Goal: Task Accomplishment & Management: Manage account settings

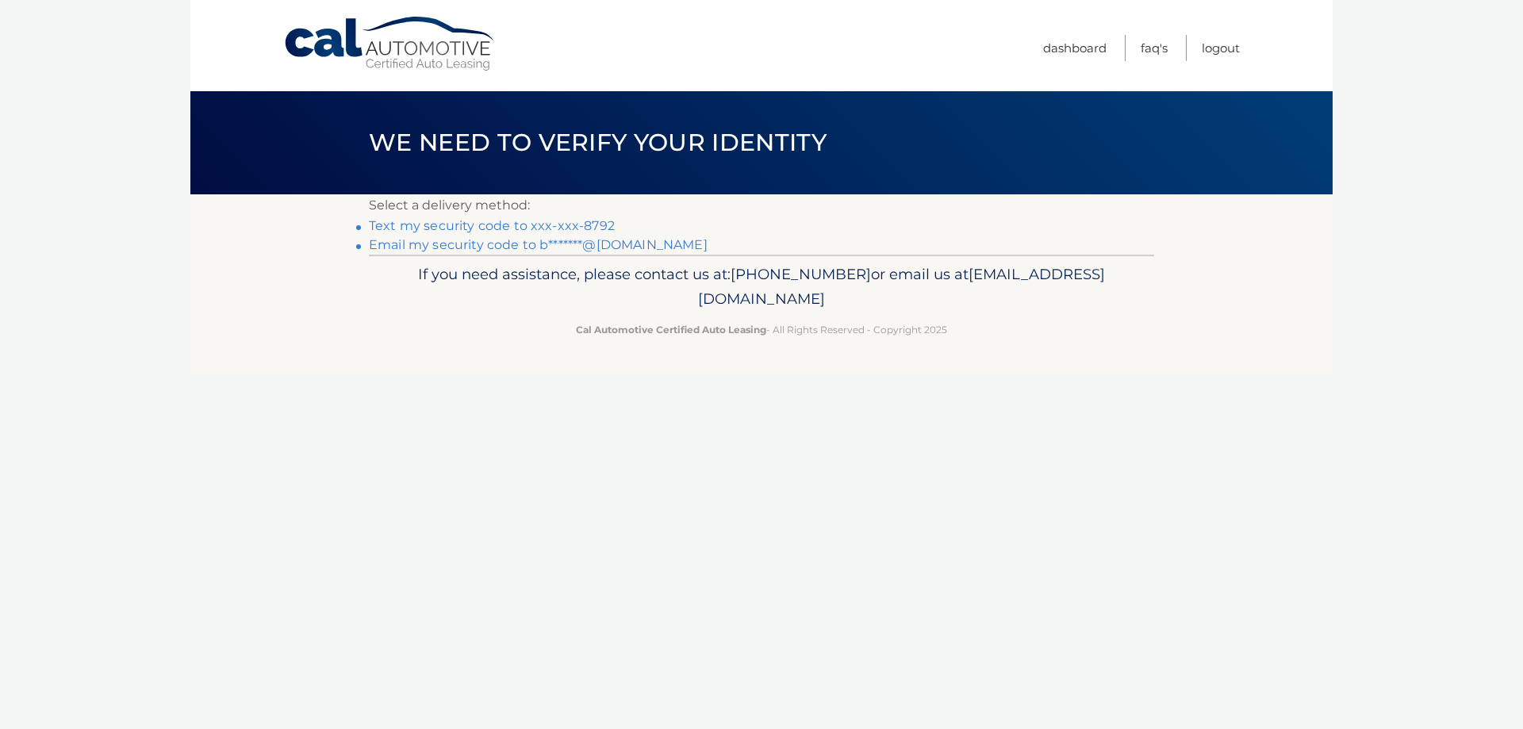
click at [584, 222] on link "Text my security code to xxx-xxx-8792" at bounding box center [492, 225] width 246 height 15
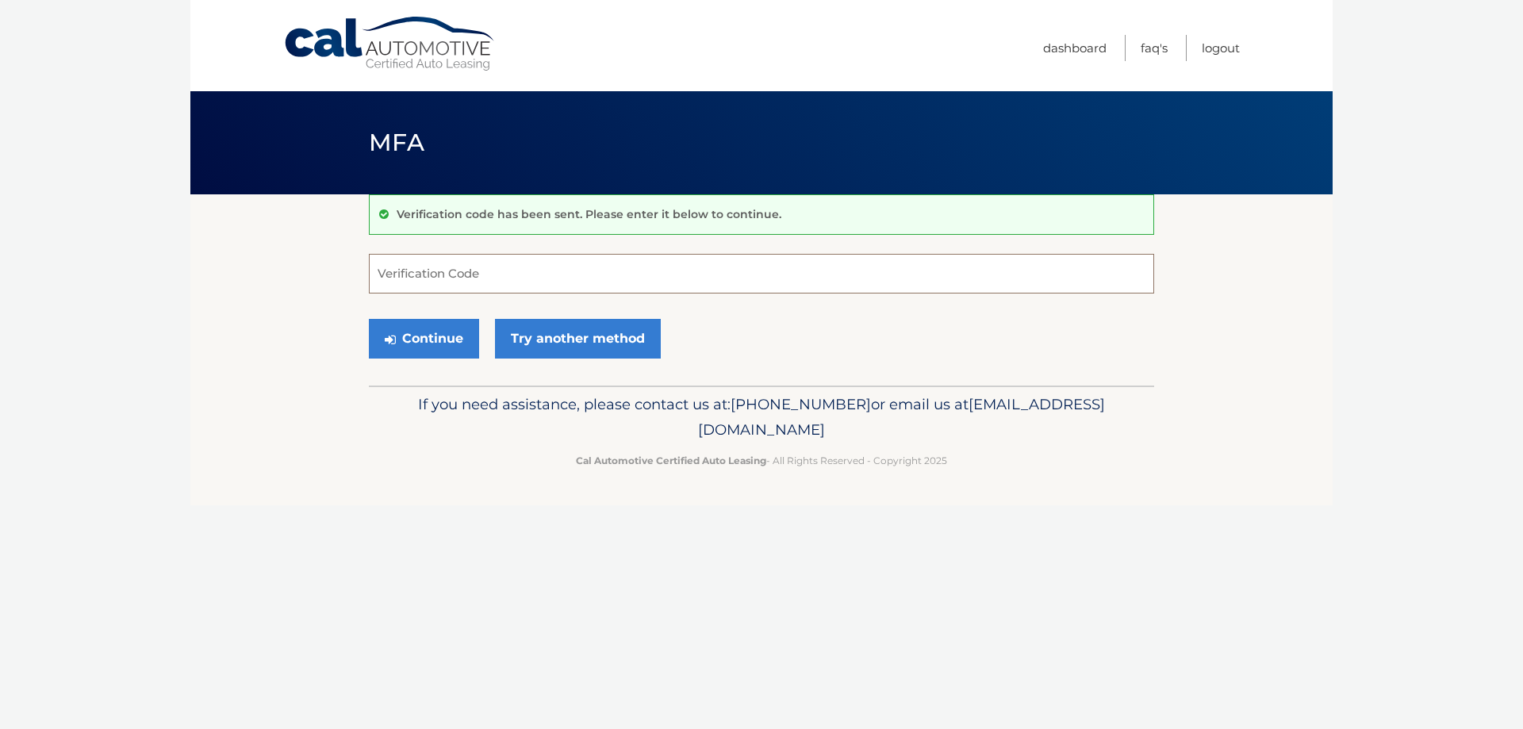
click at [493, 261] on input "Verification Code" at bounding box center [761, 274] width 785 height 40
type input "033059"
click at [436, 338] on button "Continue" at bounding box center [424, 339] width 110 height 40
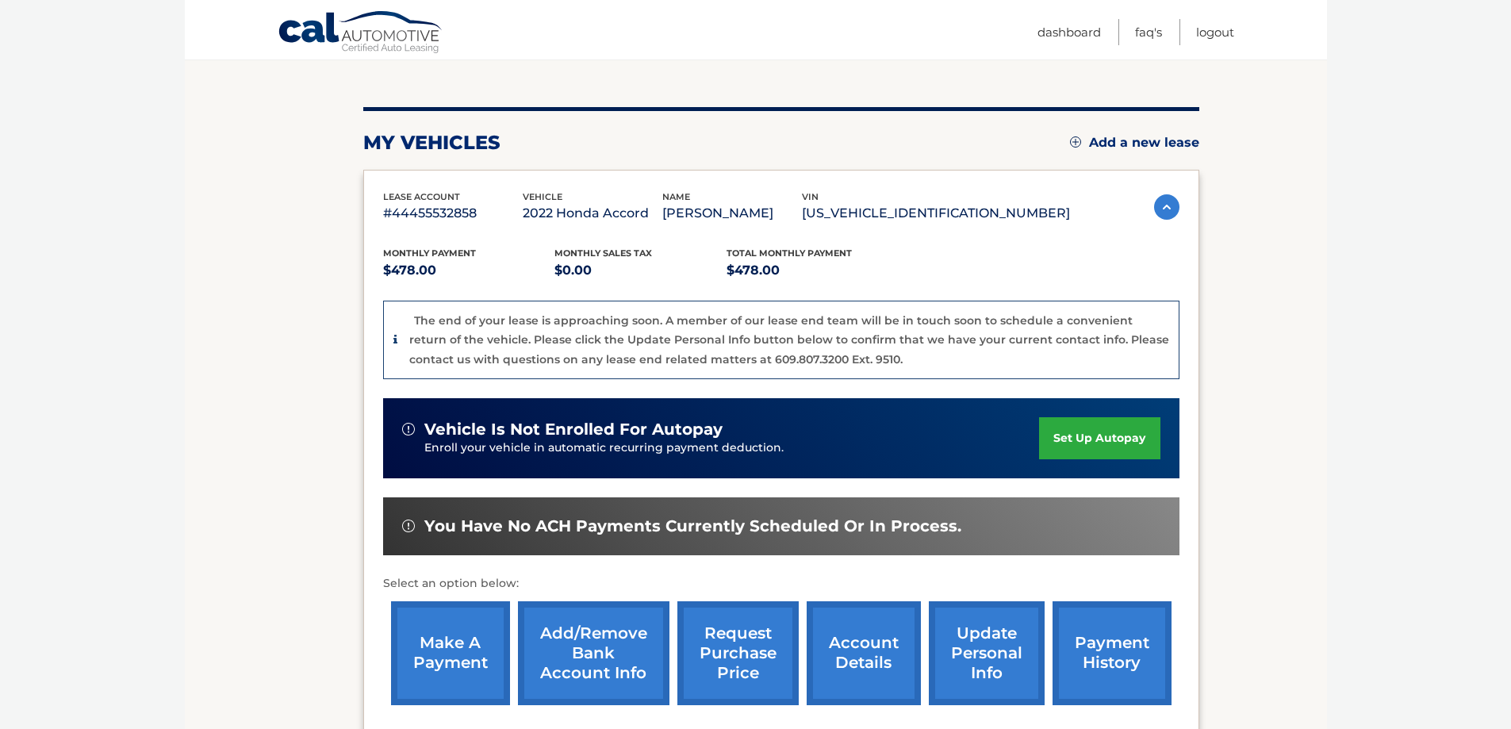
scroll to position [238, 0]
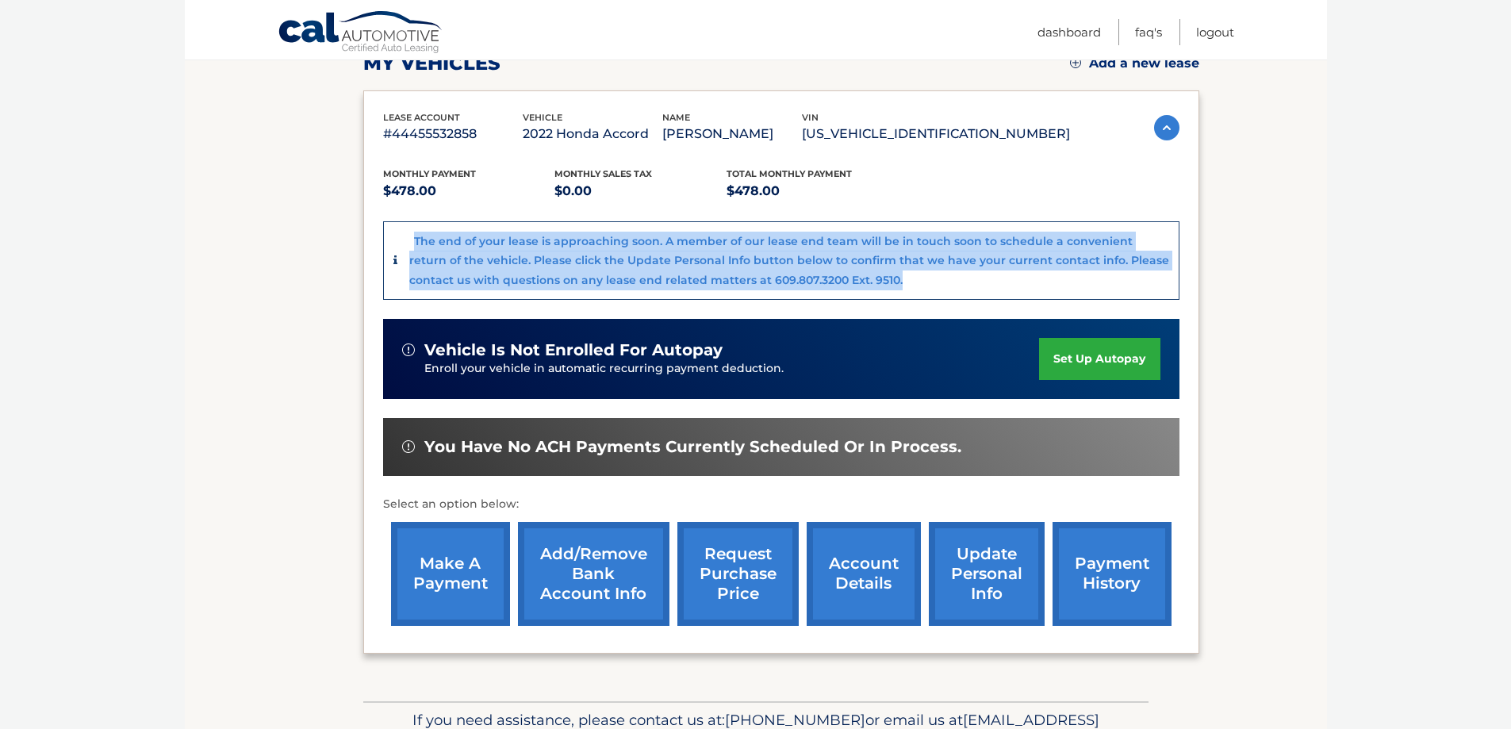
drag, startPoint x: 940, startPoint y: 286, endPoint x: 407, endPoint y: 235, distance: 535.6
click at [407, 235] on div "The end of your lease is approaching soon. A member of our lease end team will …" at bounding box center [783, 261] width 772 height 59
click at [1014, 291] on div "The end of your lease is approaching soon. A member of our lease end team will …" at bounding box center [781, 260] width 797 height 79
drag, startPoint x: 962, startPoint y: 291, endPoint x: 470, endPoint y: 240, distance: 495.3
click at [440, 238] on div "The end of your lease is approaching soon. A member of our lease end team will …" at bounding box center [781, 260] width 797 height 79
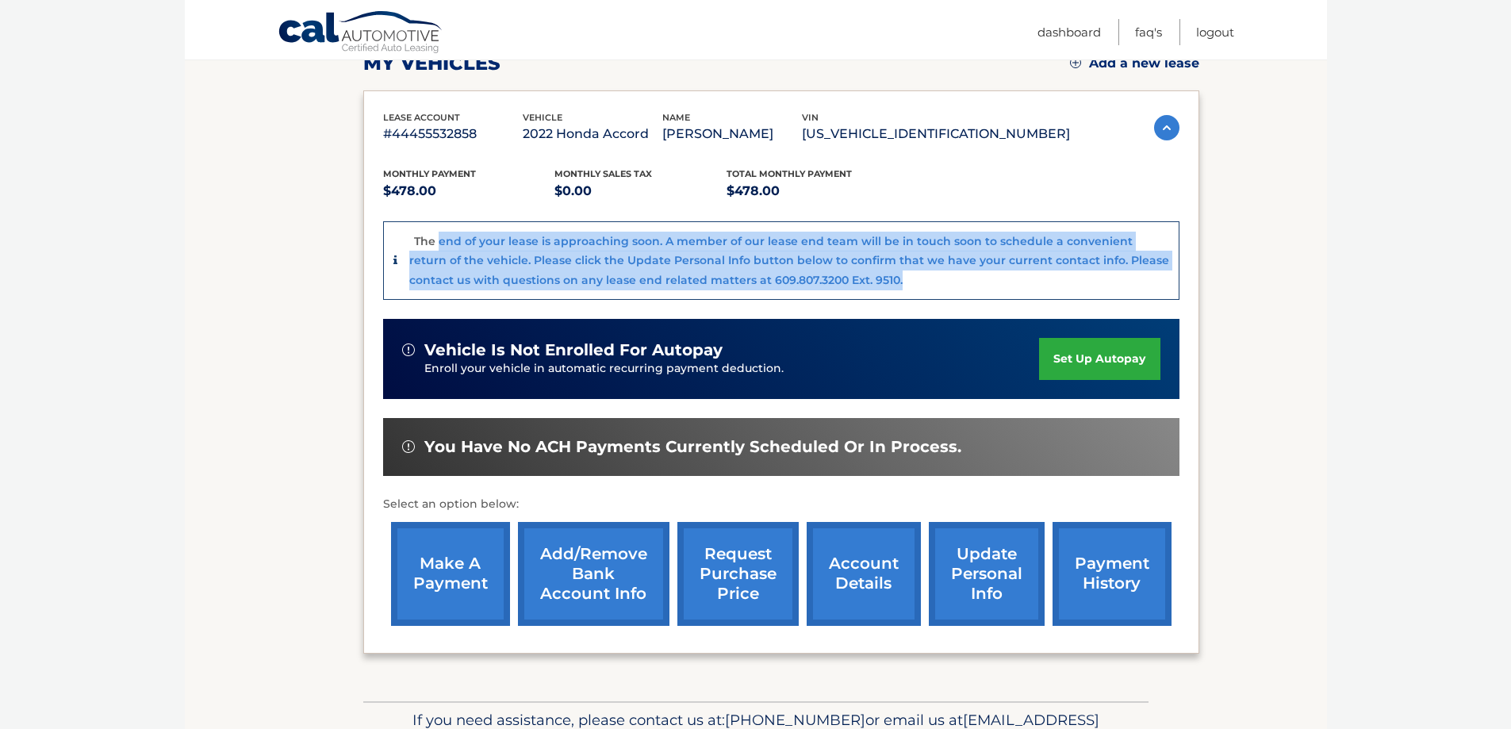
click at [897, 276] on div "The end of your lease is approaching soon. A member of our lease end team will …" at bounding box center [789, 261] width 760 height 59
click at [1017, 276] on div "The end of your lease is approaching soon. A member of our lease end team will …" at bounding box center [789, 261] width 760 height 59
drag, startPoint x: 996, startPoint y: 284, endPoint x: 465, endPoint y: 233, distance: 534.0
click at [373, 223] on div "lease account #44455532858 vehicle 2022 Honda Accord name PAUL BENNETT vin 1HGC…" at bounding box center [781, 371] width 836 height 563
click at [1100, 288] on div "The end of your lease is approaching soon. A member of our lease end team will …" at bounding box center [789, 261] width 760 height 59
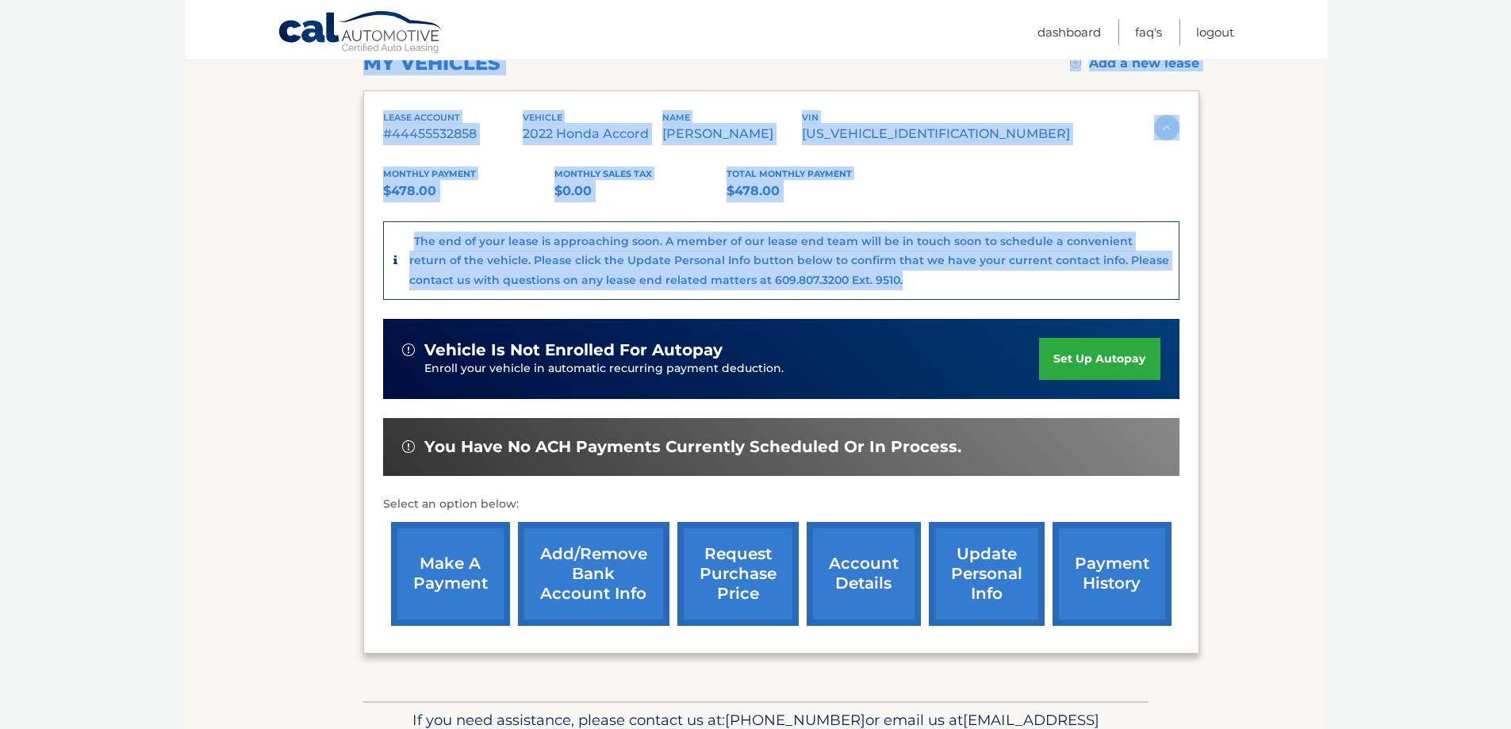
drag, startPoint x: 974, startPoint y: 289, endPoint x: 986, endPoint y: 304, distance: 19.2
click at [338, 212] on section "my vehicles Add a new lease lease account #44455532858 vehicle 2022 Honda Accor…" at bounding box center [756, 328] width 1142 height 745
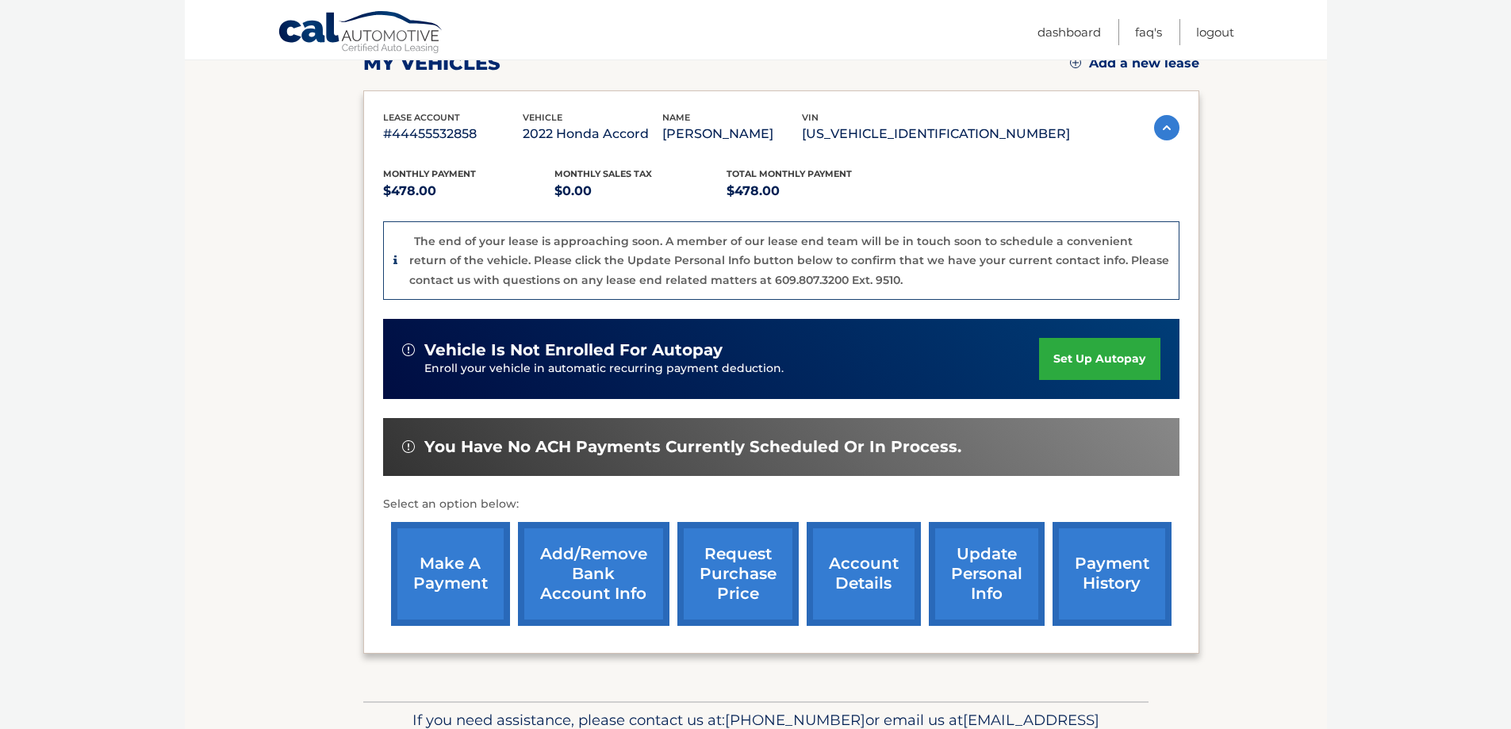
click at [1016, 303] on div "Monthly Payment $478.00 Monthly sales Tax $0.00 Total Monthly Payment $478.00 T…" at bounding box center [781, 389] width 797 height 489
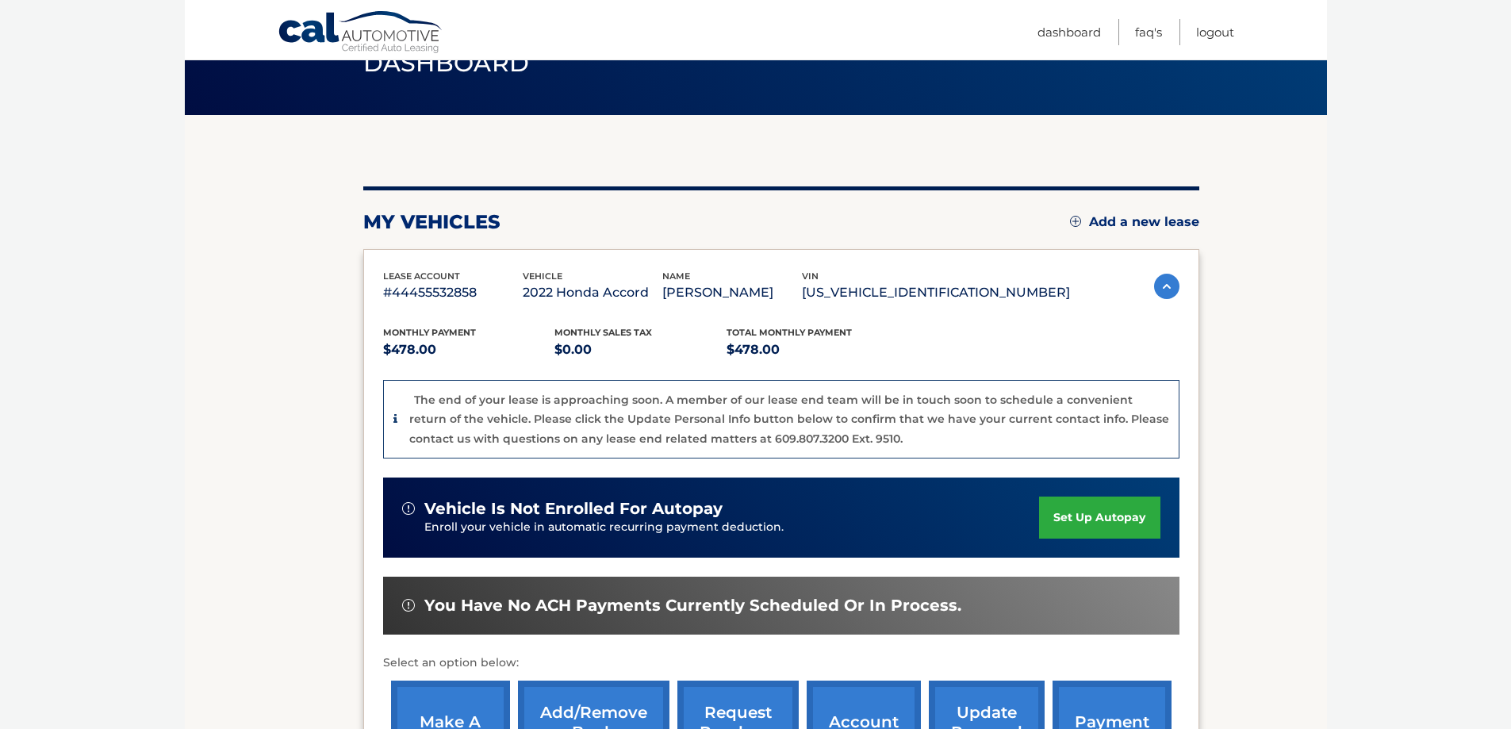
drag, startPoint x: 347, startPoint y: 209, endPoint x: 1394, endPoint y: 469, distance: 1079.1
click at [1400, 466] on body "Cal Automotive Menu Dashboard FAQ's Logout" at bounding box center [755, 285] width 1511 height 729
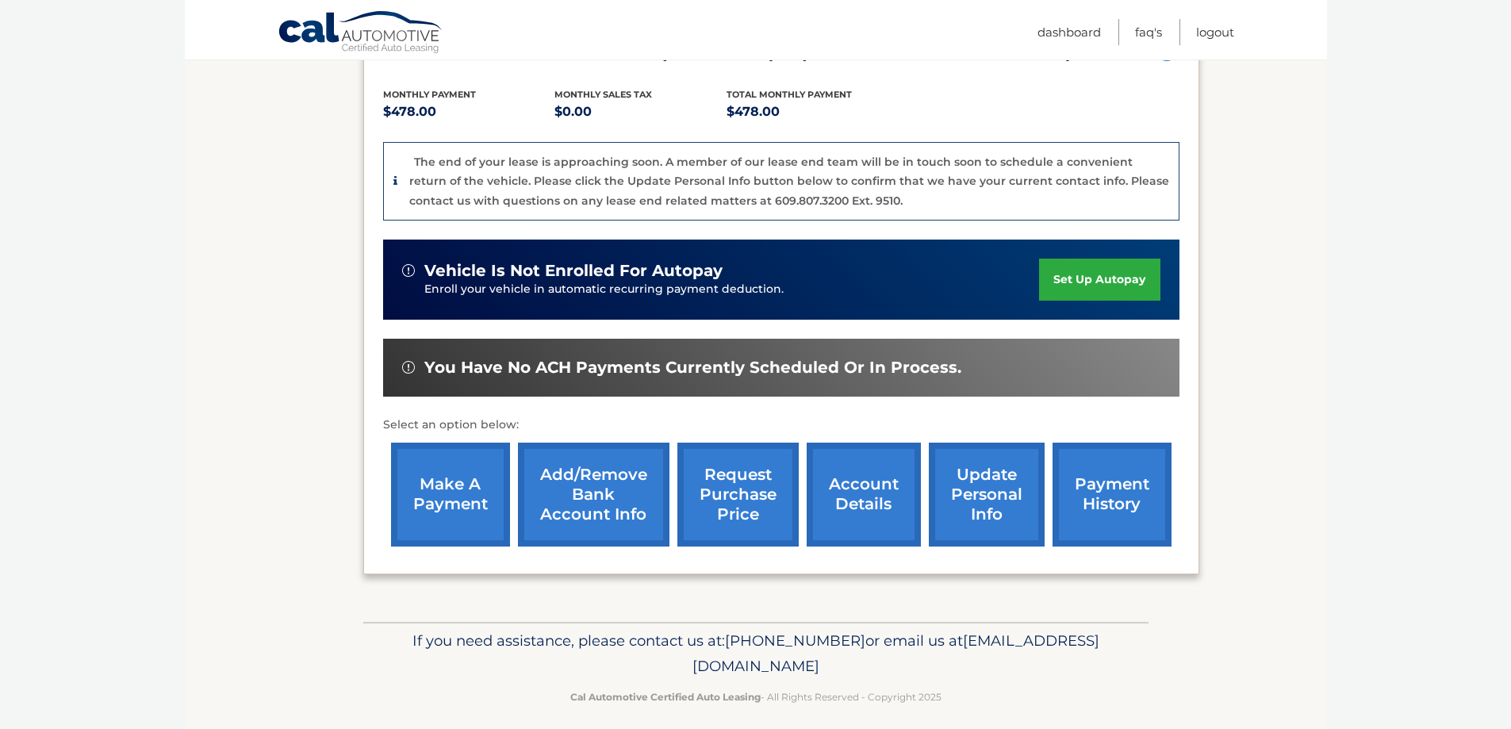
scroll to position [238, 0]
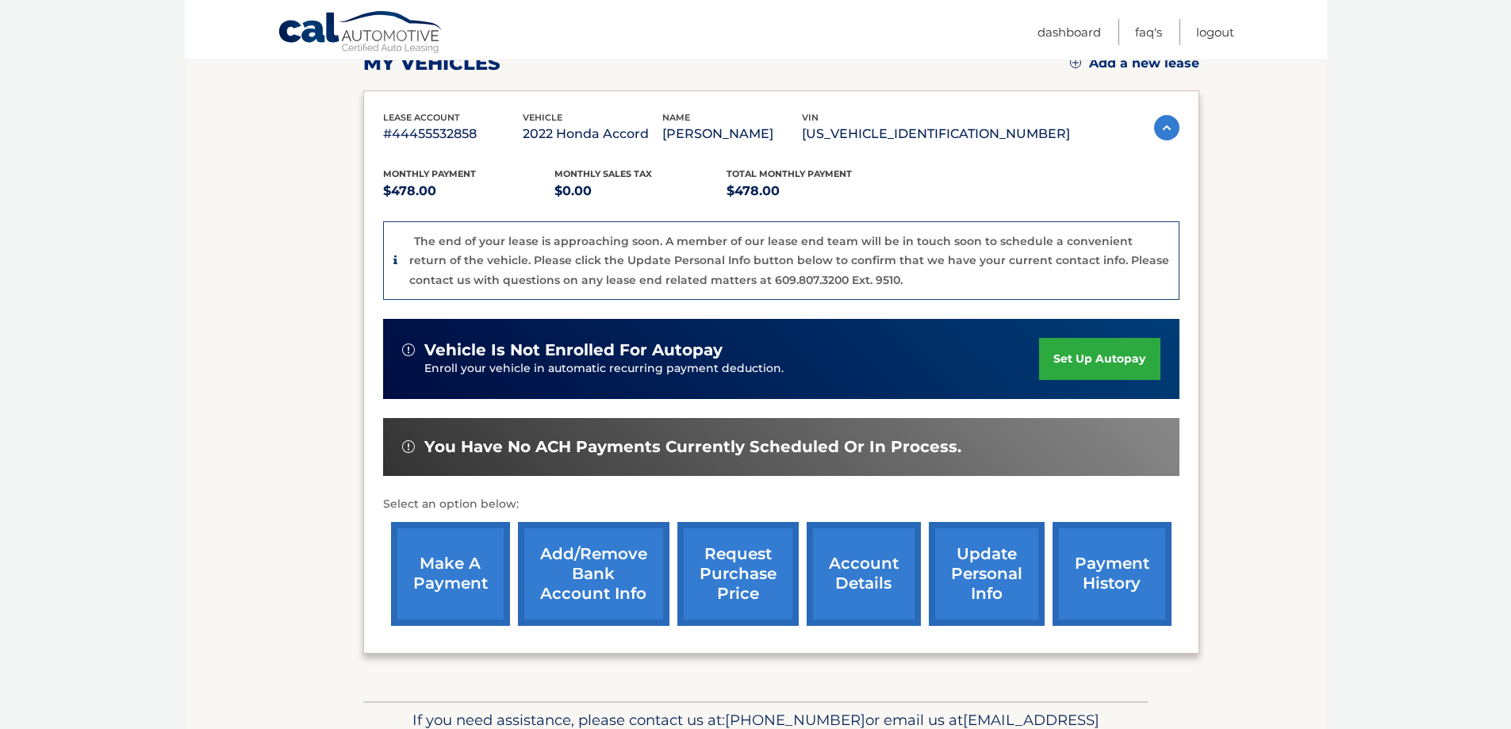
drag, startPoint x: 1265, startPoint y: 614, endPoint x: 1263, endPoint y: 623, distance: 9.0
click at [1265, 616] on section "my vehicles Add a new lease lease account #44455532858 vehicle 2022 Honda Accor…" at bounding box center [756, 328] width 1142 height 745
click at [1254, 630] on section "my vehicles Add a new lease lease account #44455532858 vehicle 2022 Honda Accor…" at bounding box center [756, 328] width 1142 height 745
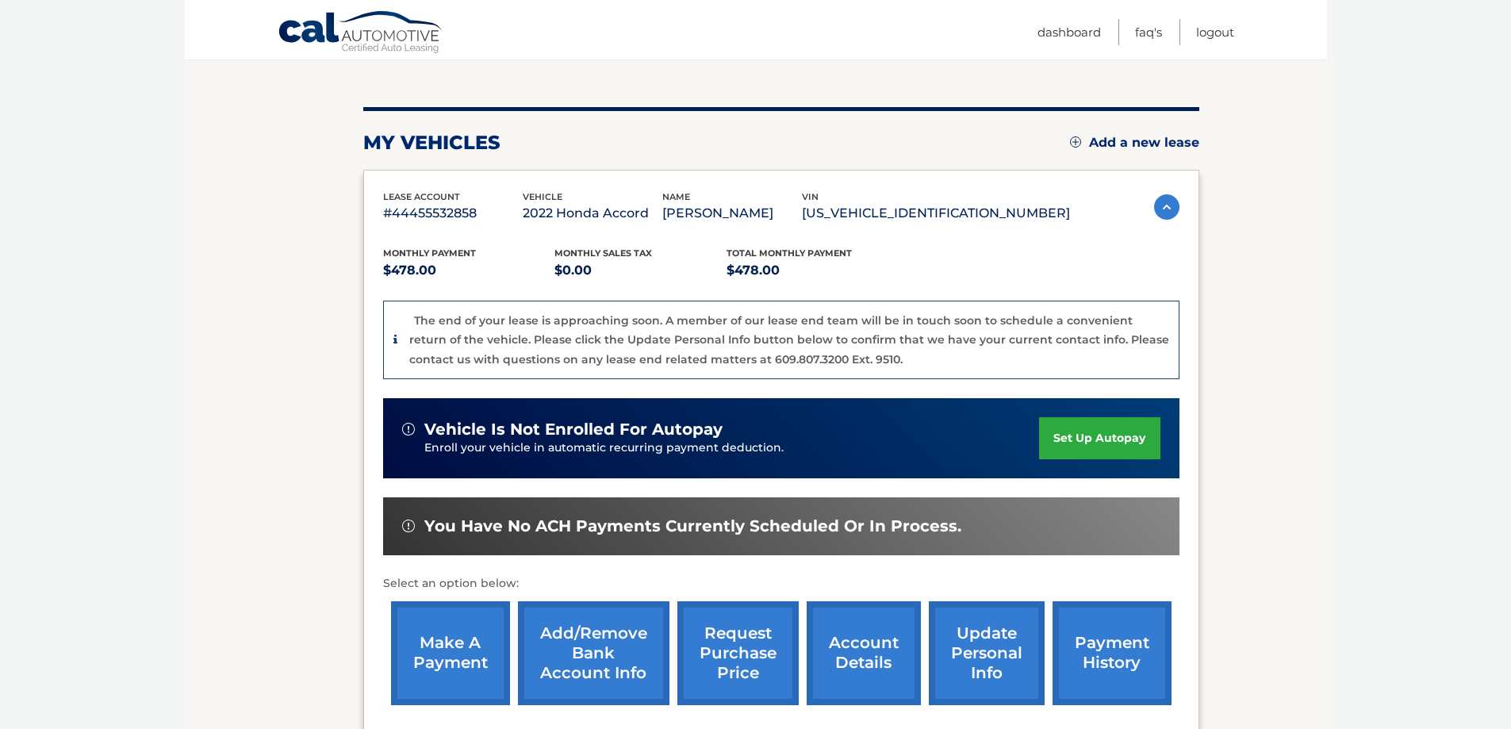
scroll to position [79, 0]
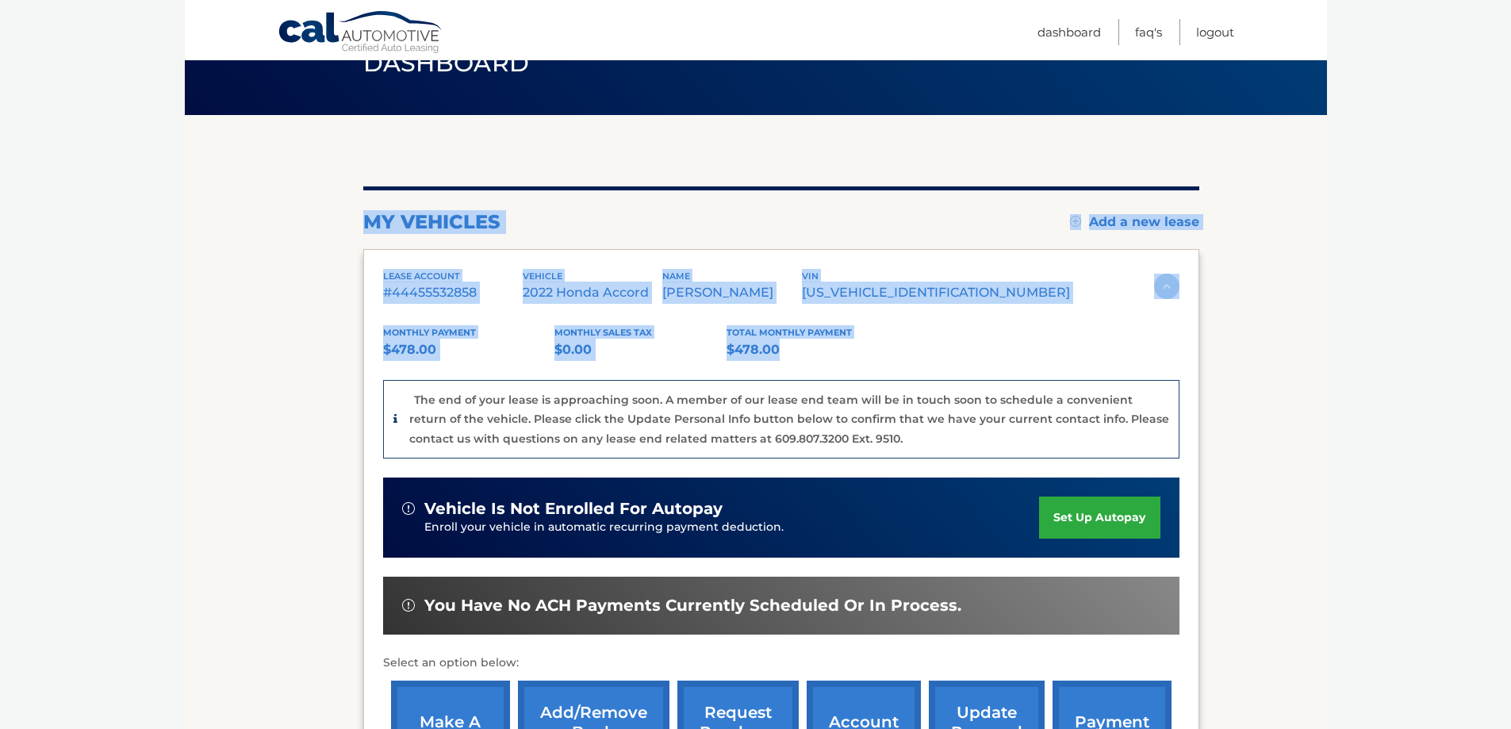
drag, startPoint x: 364, startPoint y: 214, endPoint x: 1135, endPoint y: 363, distance: 784.7
click at [1085, 359] on div "my vehicles Add a new lease lease account #44455532858 vehicle 2022 Honda Accor…" at bounding box center [781, 499] width 836 height 626
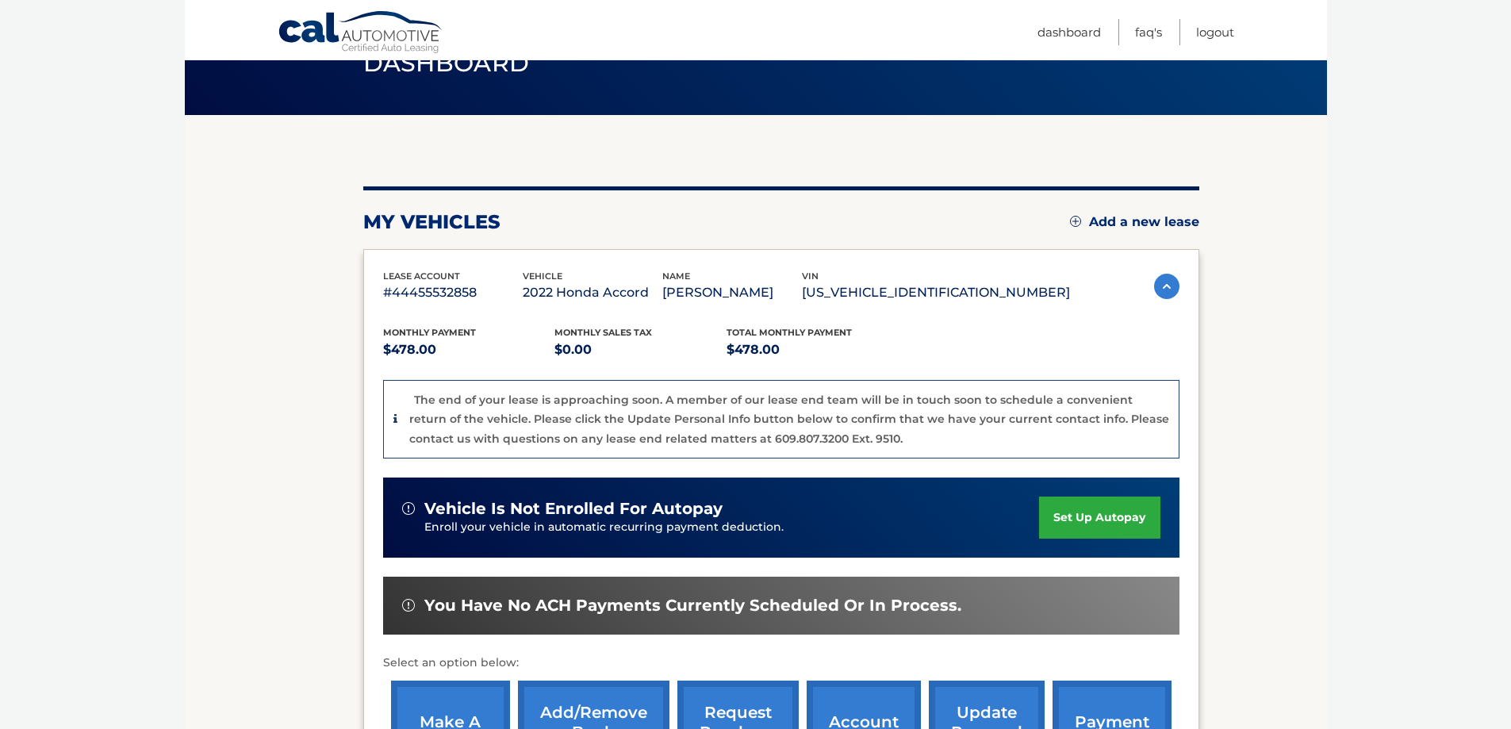
click at [1188, 369] on div "lease account #44455532858 vehicle 2022 Honda Accord name PAUL BENNETT vin 1HGC…" at bounding box center [781, 530] width 836 height 563
drag, startPoint x: 387, startPoint y: 293, endPoint x: 476, endPoint y: 296, distance: 88.9
click at [476, 296] on p "#44455532858" at bounding box center [453, 293] width 140 height 22
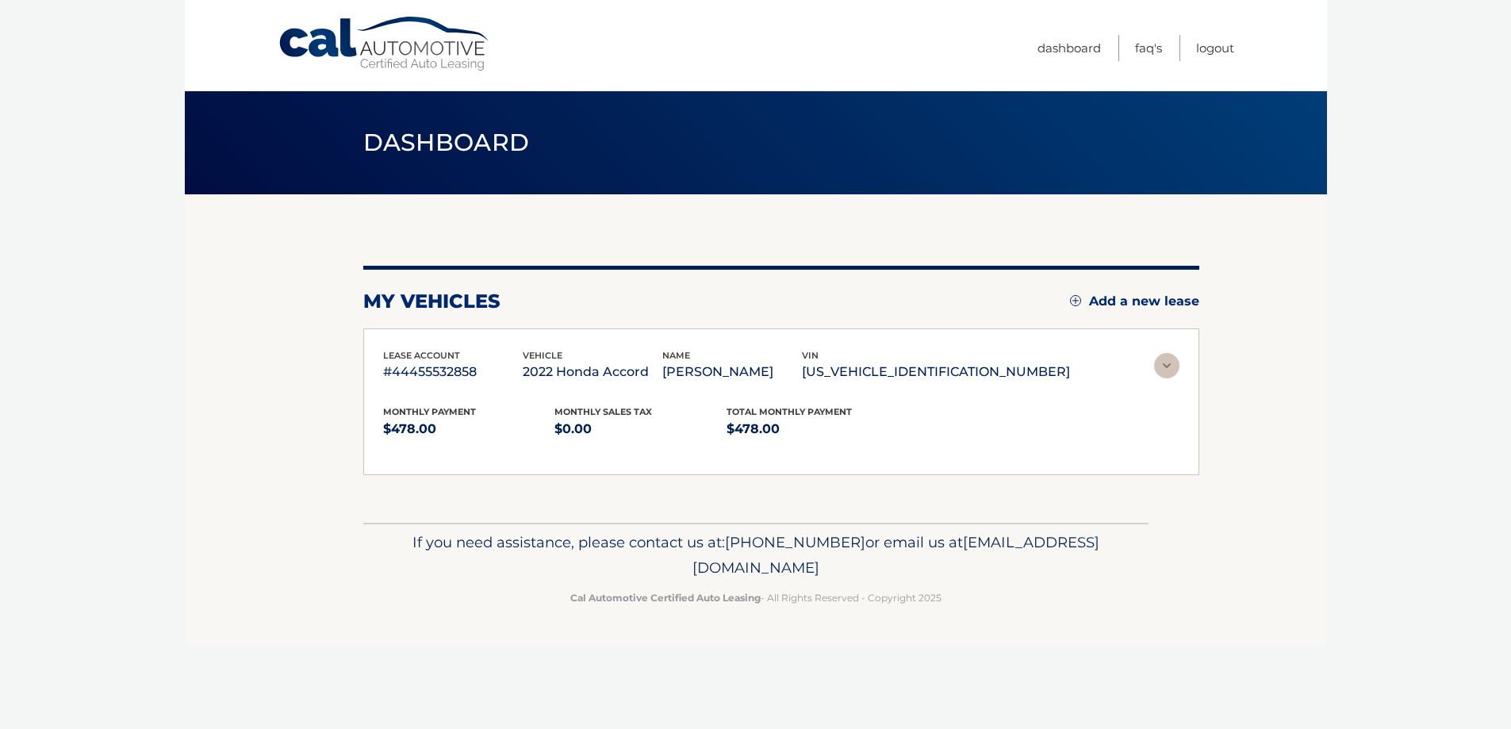
click at [482, 295] on div "my vehicles Add a new lease lease account #44455532858 vehicle 2022 Honda Accor…" at bounding box center [781, 370] width 836 height 209
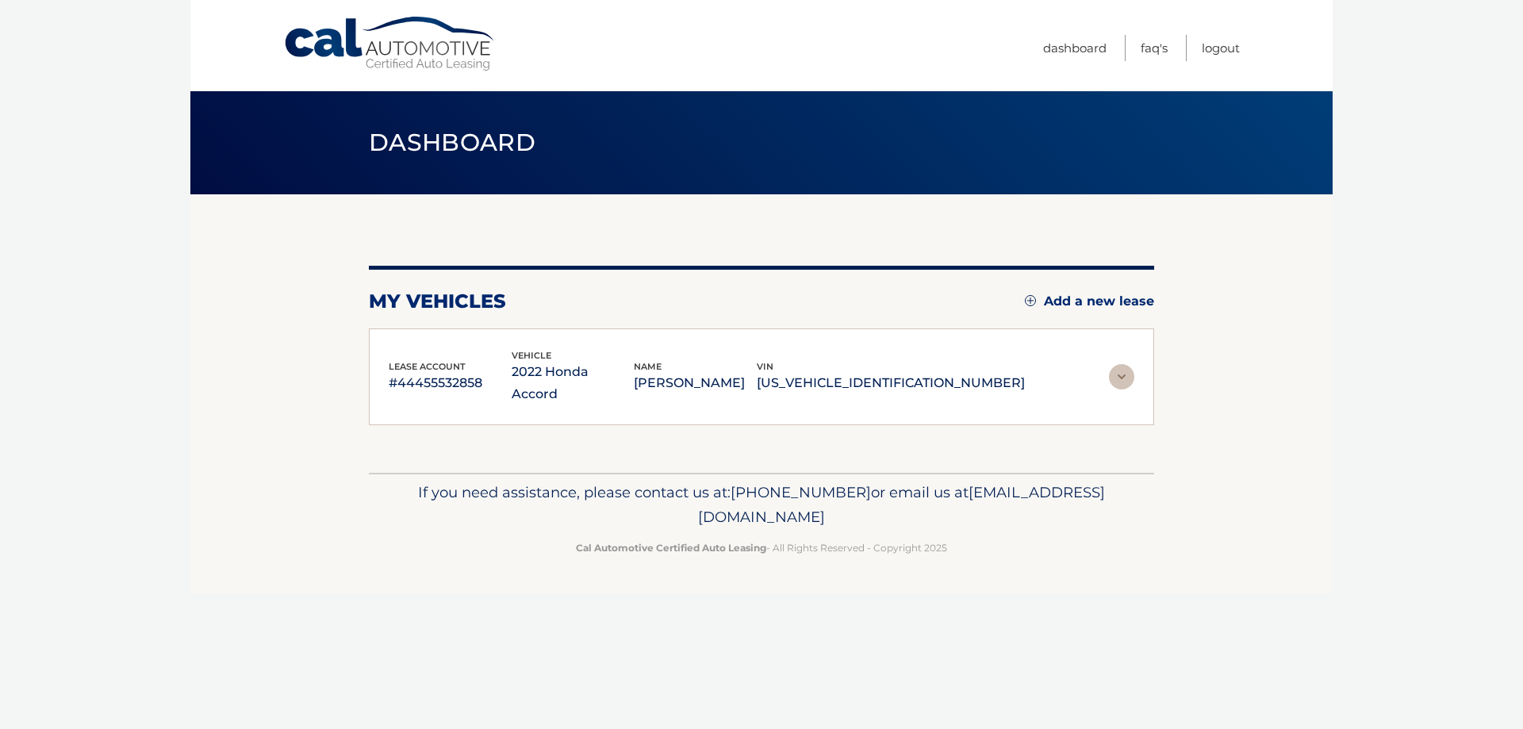
click at [565, 382] on p "2022 Honda Accord" at bounding box center [573, 383] width 123 height 44
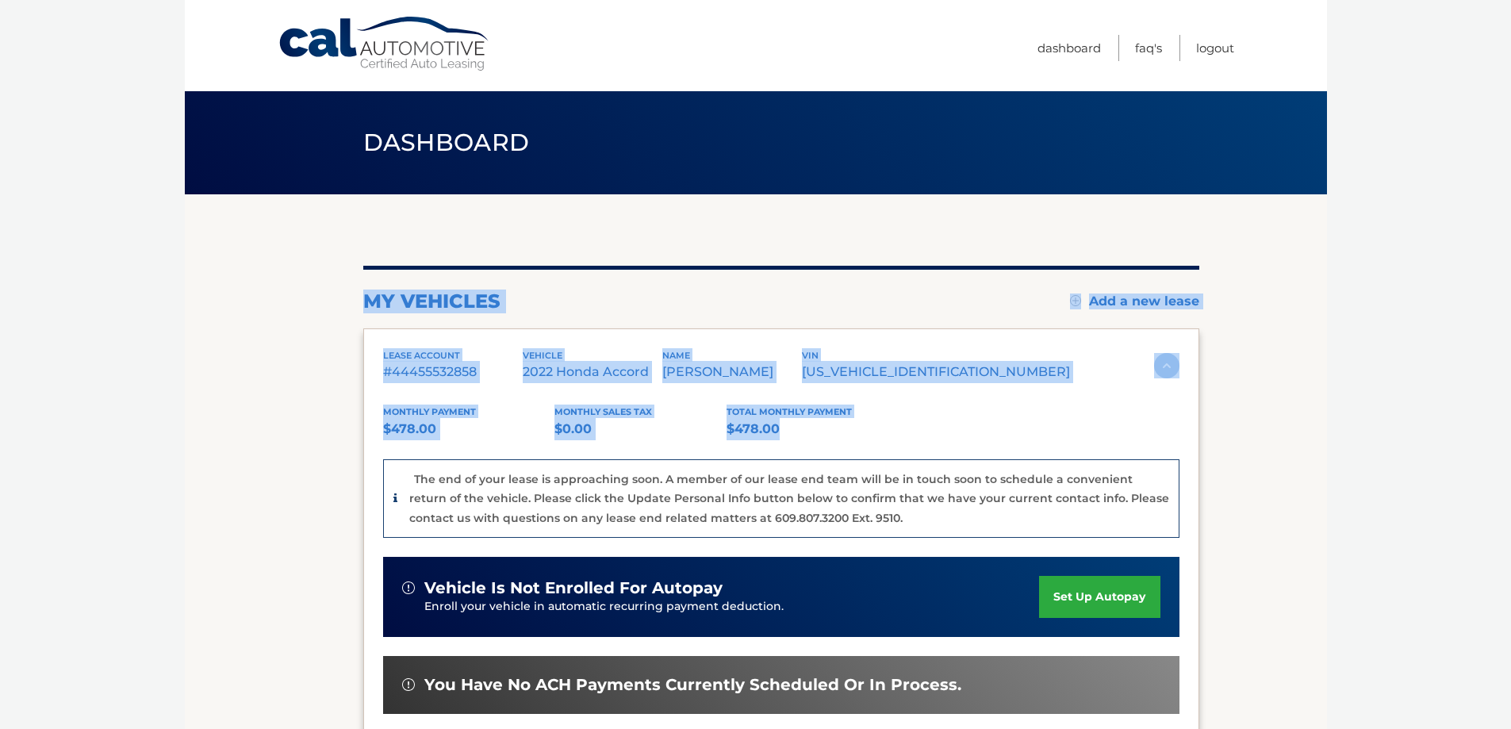
drag, startPoint x: 1013, startPoint y: 434, endPoint x: 354, endPoint y: 294, distance: 674.1
click at [354, 294] on section "my vehicles Add a new lease lease account #44455532858 vehicle 2022 Honda Accor…" at bounding box center [756, 566] width 1142 height 745
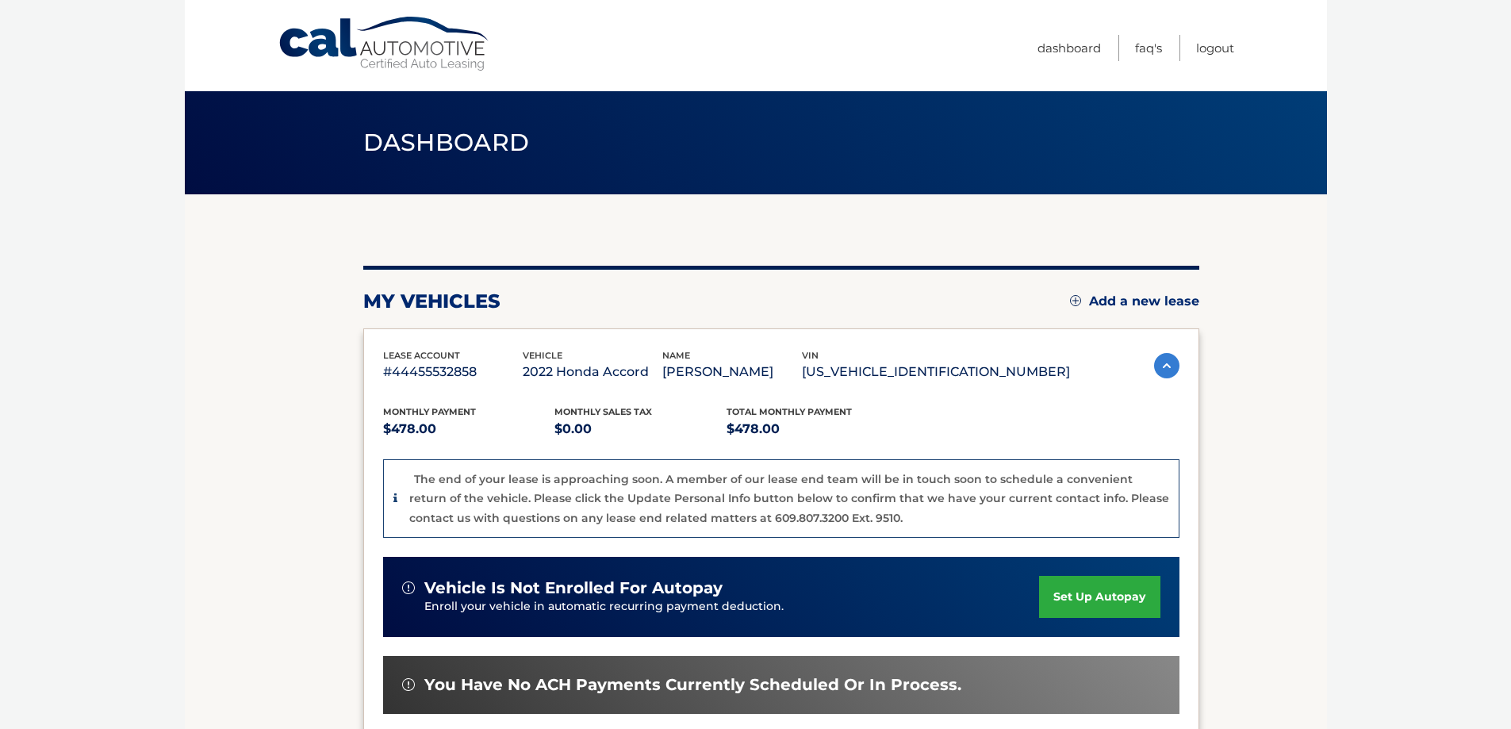
click at [353, 290] on section "my vehicles Add a new lease lease account #44455532858 vehicle 2022 Honda Accor…" at bounding box center [756, 566] width 1142 height 745
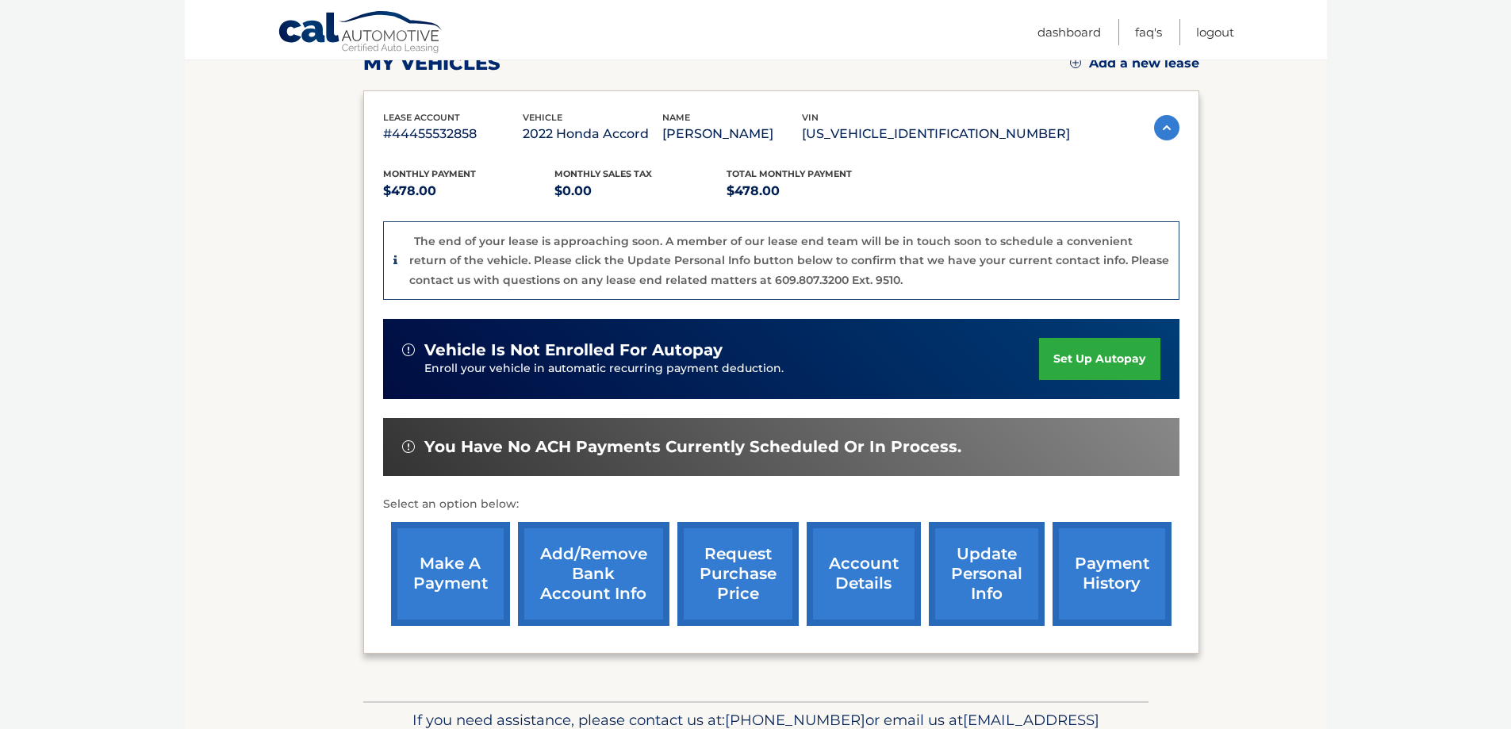
scroll to position [317, 0]
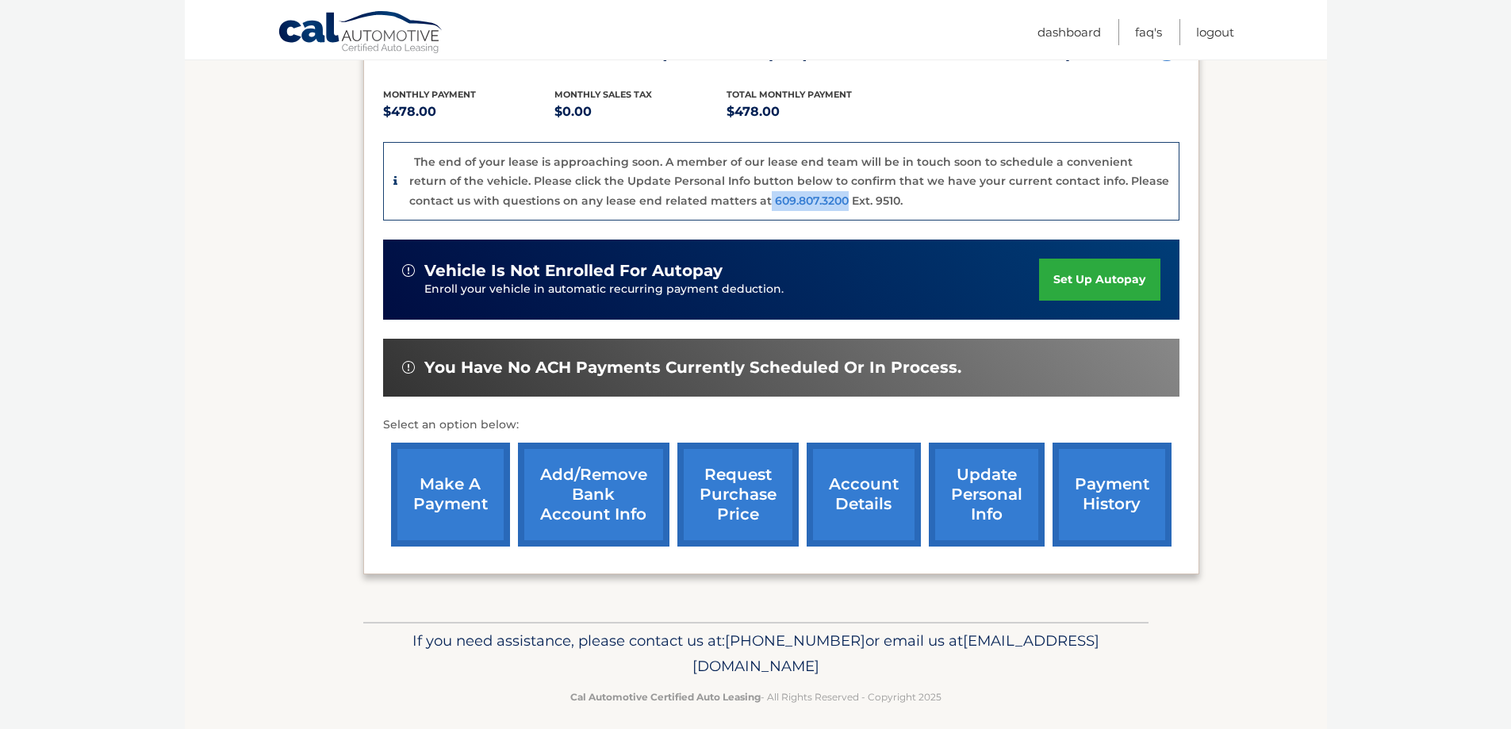
drag, startPoint x: 717, startPoint y: 199, endPoint x: 791, endPoint y: 205, distance: 74.0
click at [791, 205] on p "The end of your lease is approaching soon. A member of our lease end team will …" at bounding box center [789, 181] width 760 height 53
copy p "609.807.3200"
